Goal: Navigation & Orientation: Find specific page/section

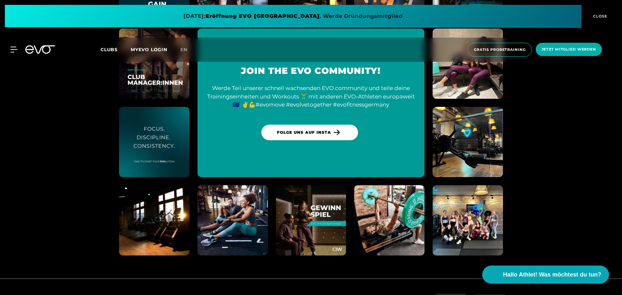
scroll to position [3027, 0]
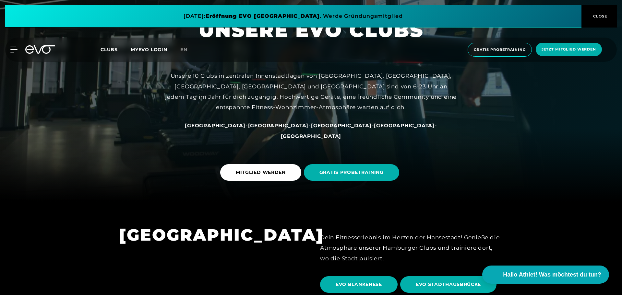
scroll to position [227, 0]
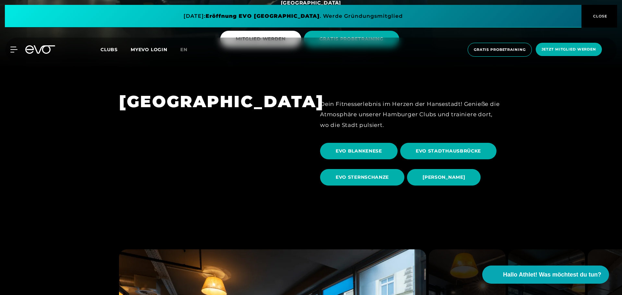
click at [602, 15] on span "CLOSE" at bounding box center [599, 16] width 16 height 6
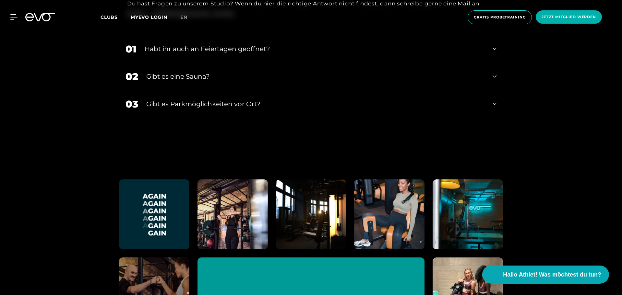
scroll to position [2767, 0]
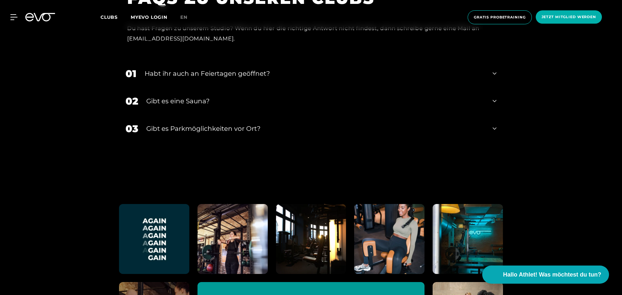
click at [108, 13] on div "MyEVO Login Über EVO Mitgliedschaften Probetraining TAGESPASS EVO Studios [GEOG…" at bounding box center [310, 17] width 619 height 24
click at [107, 16] on span "Clubs" at bounding box center [108, 17] width 17 height 6
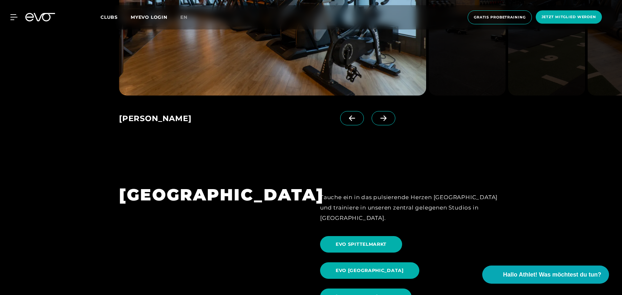
scroll to position [584, 0]
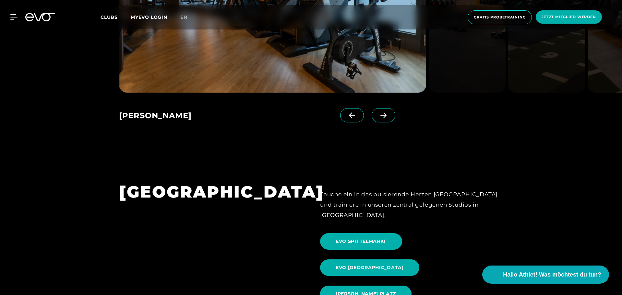
click at [374, 111] on span at bounding box center [384, 115] width 24 height 14
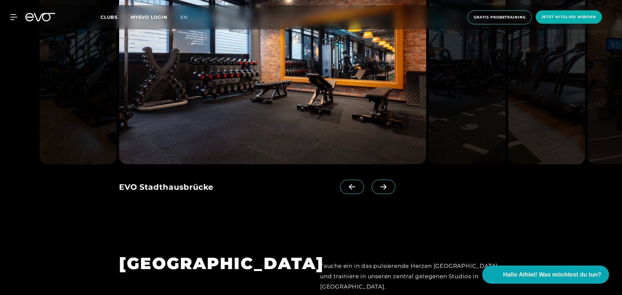
scroll to position [454, 0]
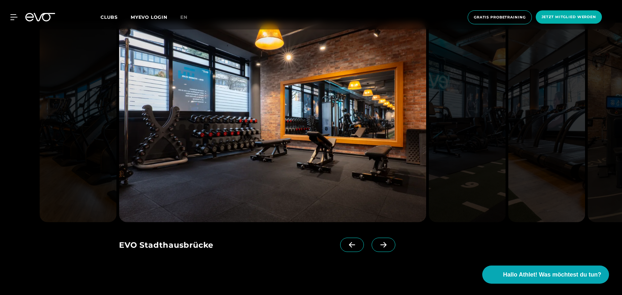
click at [378, 246] on icon at bounding box center [383, 245] width 11 height 6
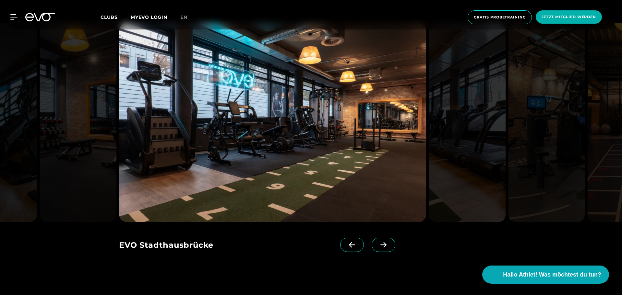
click at [378, 246] on icon at bounding box center [383, 245] width 11 height 6
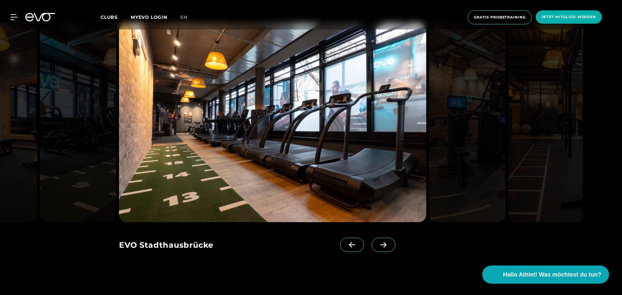
click at [378, 246] on icon at bounding box center [383, 245] width 11 height 6
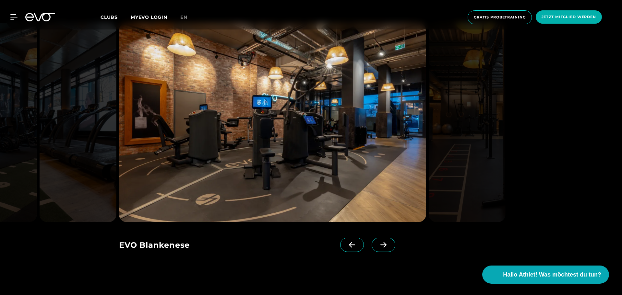
click at [378, 246] on icon at bounding box center [383, 245] width 11 height 6
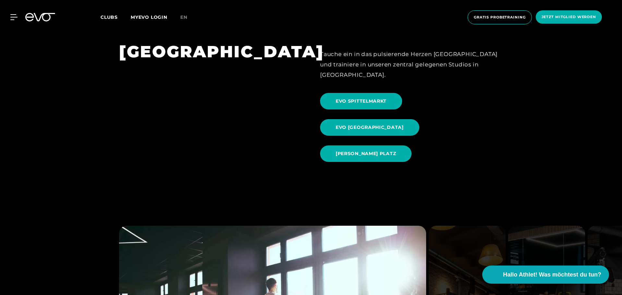
scroll to position [778, 0]
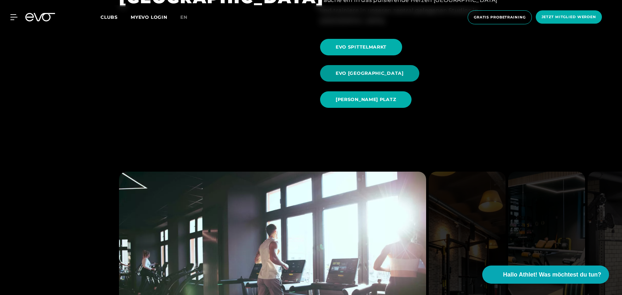
click at [404, 70] on span "EVO [GEOGRAPHIC_DATA]" at bounding box center [370, 73] width 68 height 7
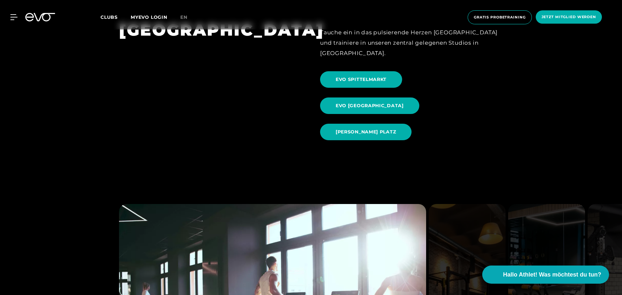
scroll to position [875, 0]
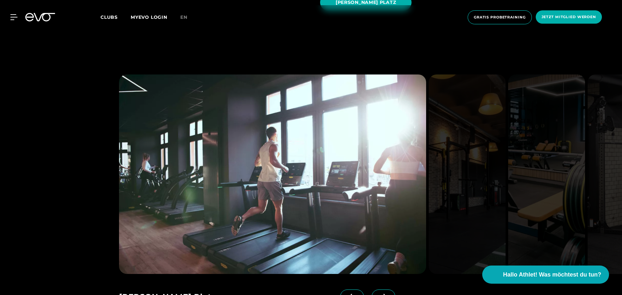
click at [378, 294] on icon at bounding box center [383, 297] width 11 height 6
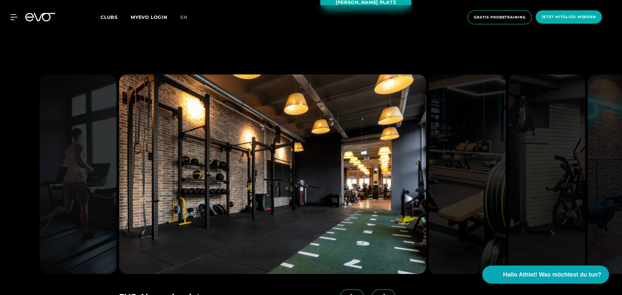
click at [378, 294] on icon at bounding box center [383, 297] width 11 height 6
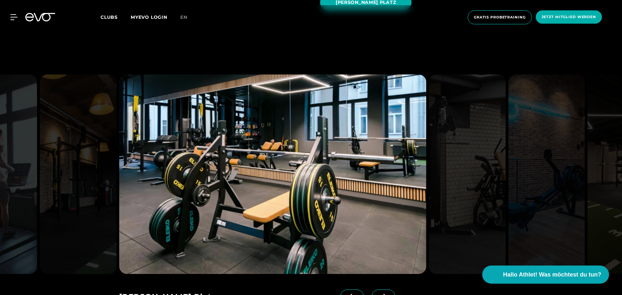
click at [378, 294] on icon at bounding box center [383, 297] width 11 height 6
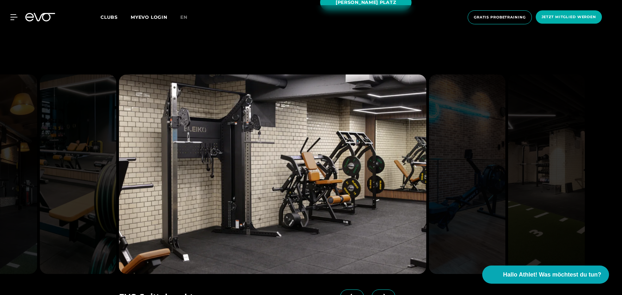
click at [378, 294] on icon at bounding box center [383, 297] width 11 height 6
